Goal: Task Accomplishment & Management: Manage account settings

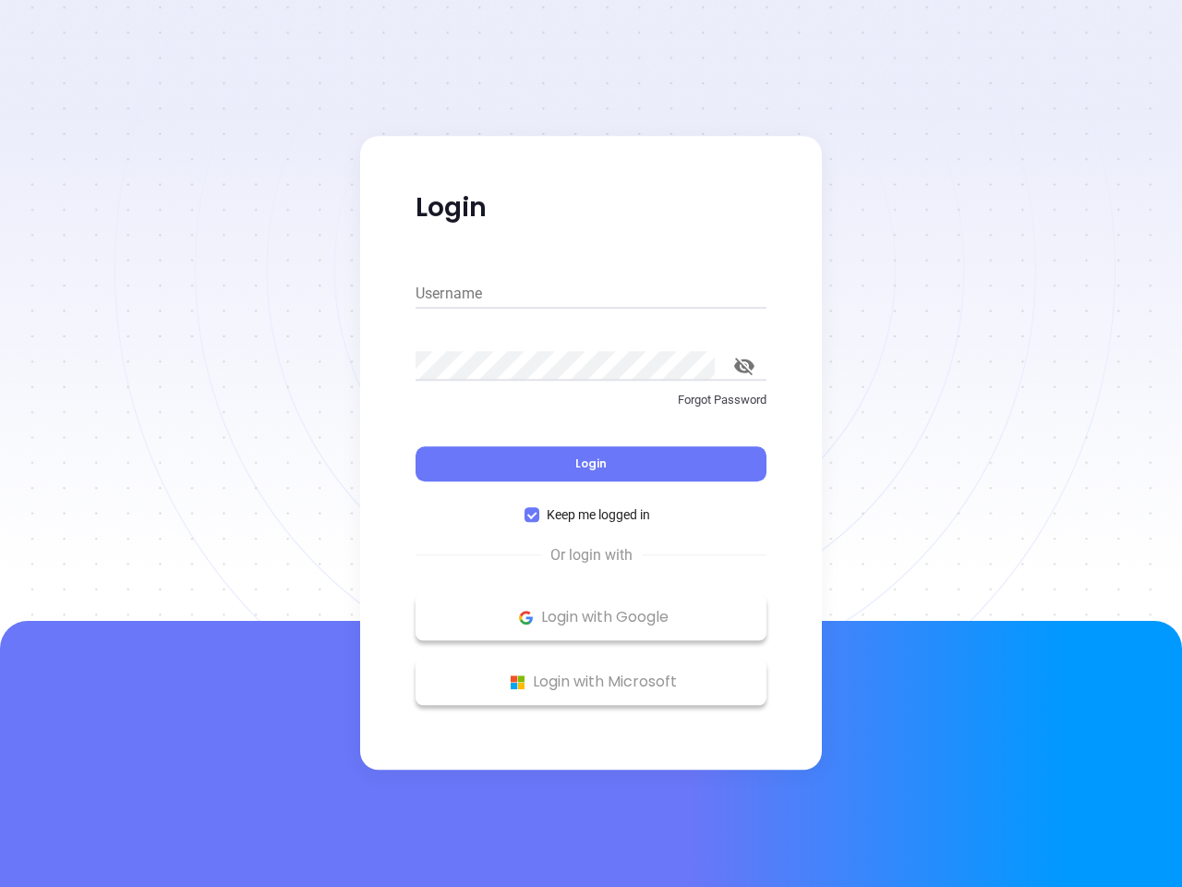
click at [591, 443] on div "Login" at bounding box center [591, 452] width 351 height 57
click at [591, 294] on input "Username" at bounding box center [591, 294] width 351 height 30
click at [745, 366] on icon "toggle password visibility" at bounding box center [744, 366] width 20 height 18
click at [591, 464] on span "Login" at bounding box center [590, 463] width 31 height 16
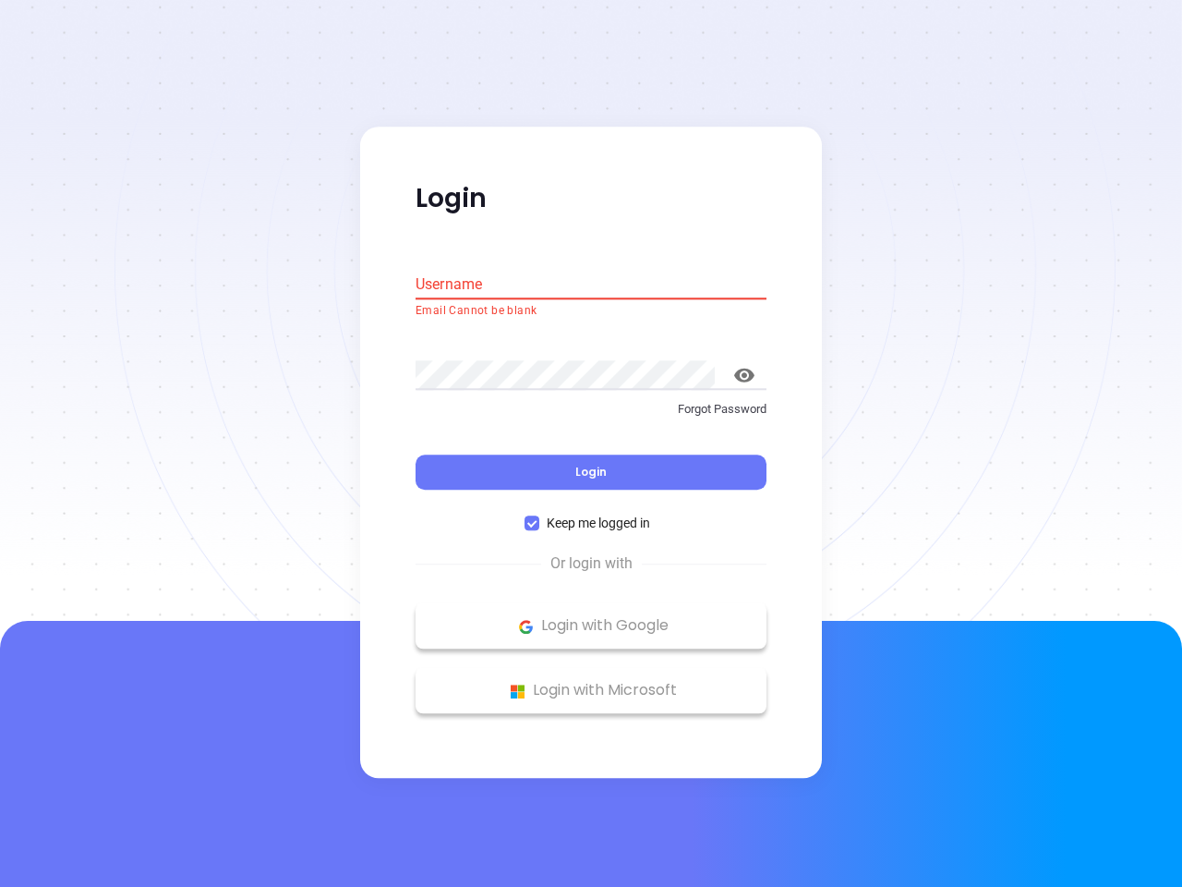
click at [591, 515] on span "Keep me logged in" at bounding box center [598, 524] width 118 height 20
click at [539, 516] on input "Keep me logged in" at bounding box center [532, 523] width 15 height 15
checkbox input "false"
click at [591, 617] on p "Login with Google" at bounding box center [591, 626] width 333 height 28
click at [591, 682] on p "Login with Microsoft" at bounding box center [591, 691] width 333 height 28
